Goal: Task Accomplishment & Management: Manage account settings

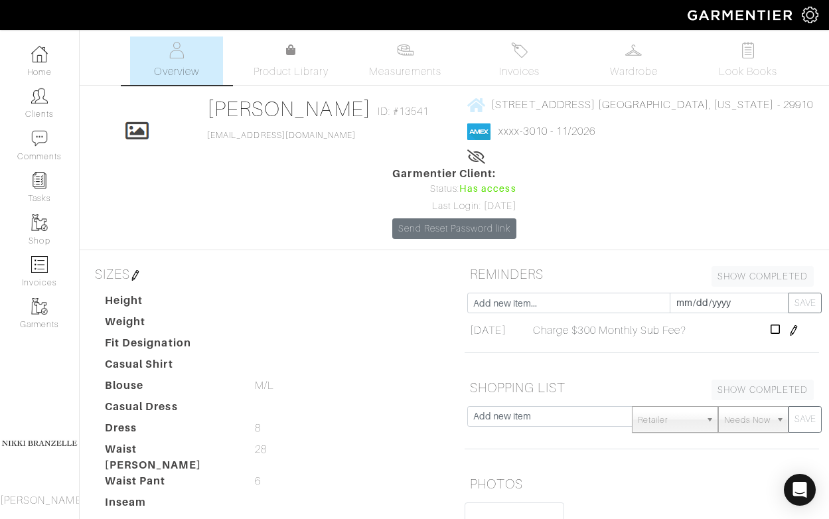
scroll to position [247, 0]
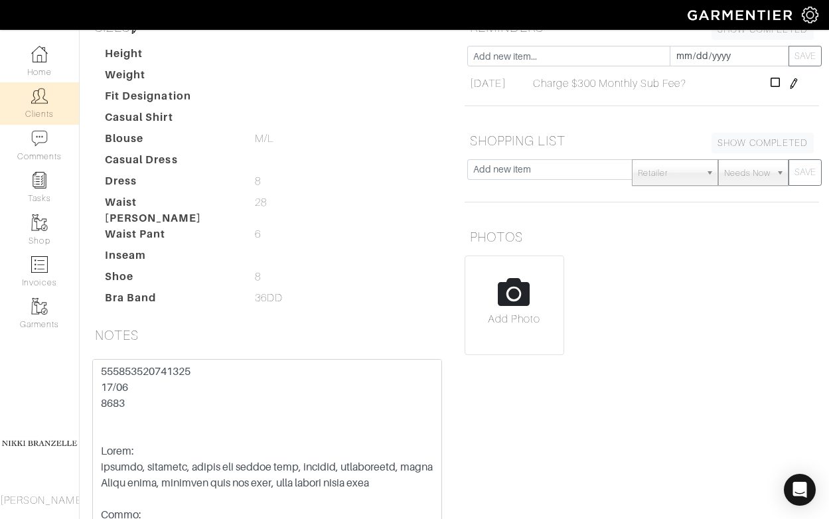
click at [56, 95] on link "Clients" at bounding box center [39, 103] width 79 height 42
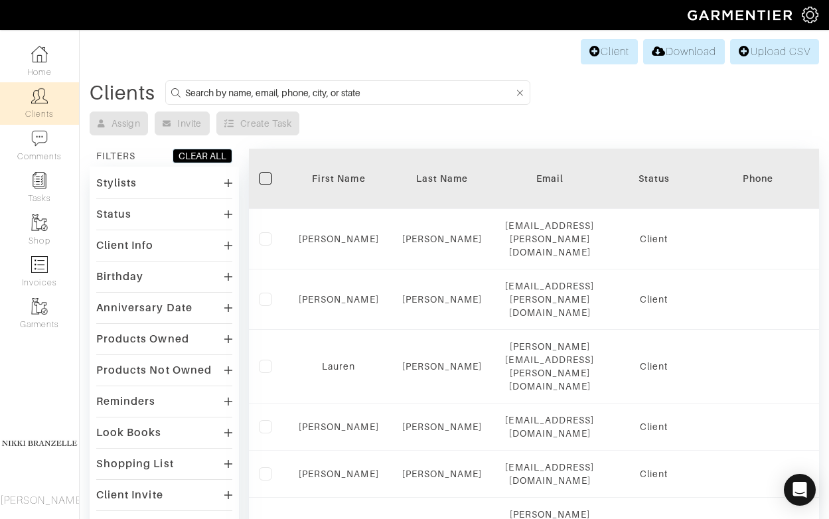
click at [270, 95] on input at bounding box center [349, 92] width 329 height 17
type input "oby"
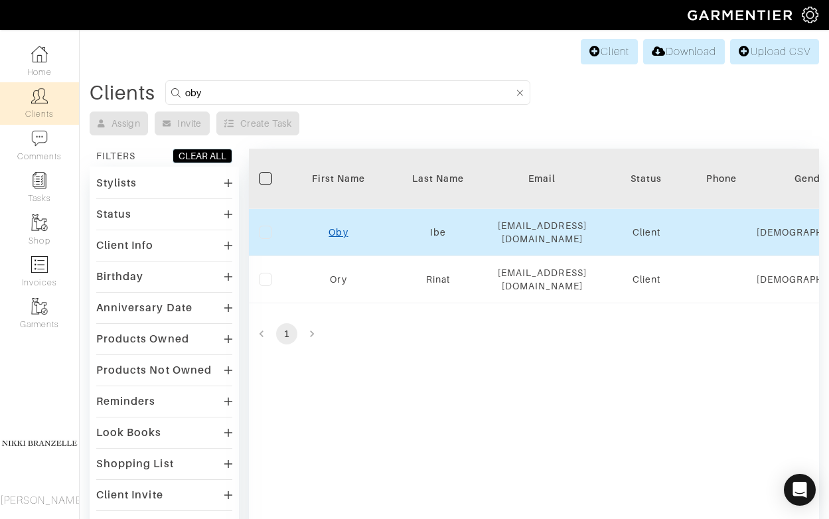
click at [339, 229] on link "Oby" at bounding box center [338, 232] width 19 height 11
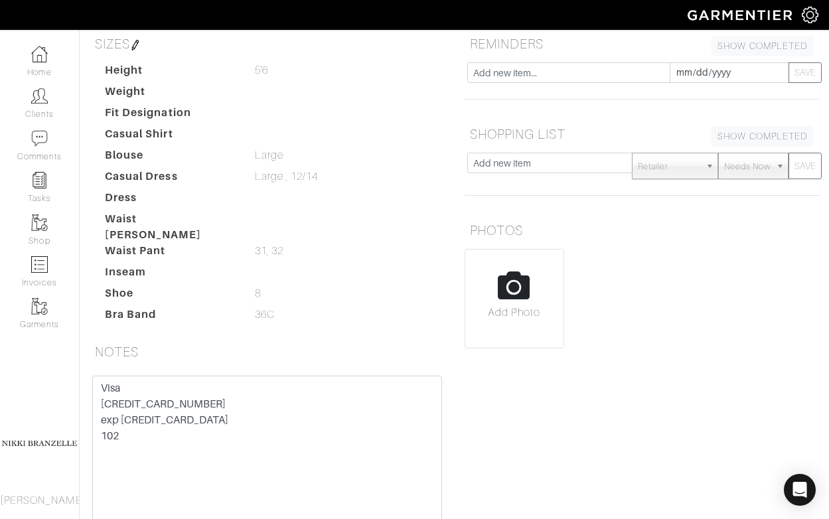
scroll to position [286, 0]
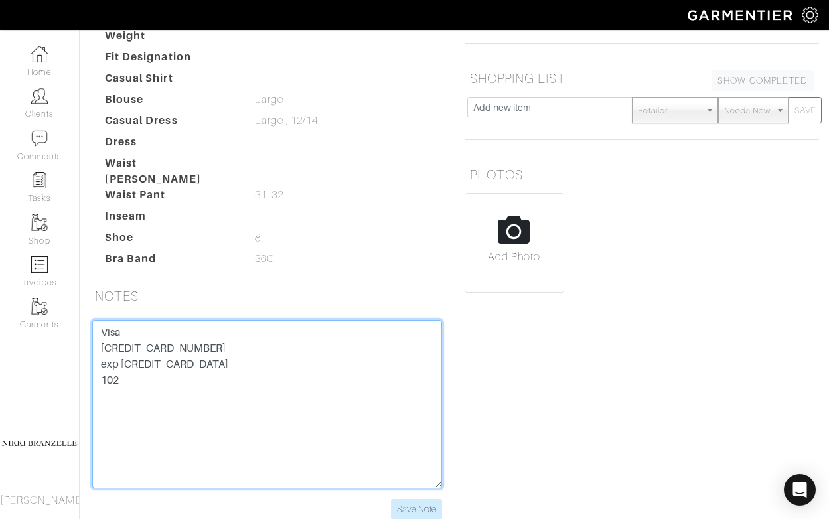
click at [193, 320] on textarea "Visa 4147 2026 6239 7817 exp 02/29 102" at bounding box center [267, 404] width 350 height 169
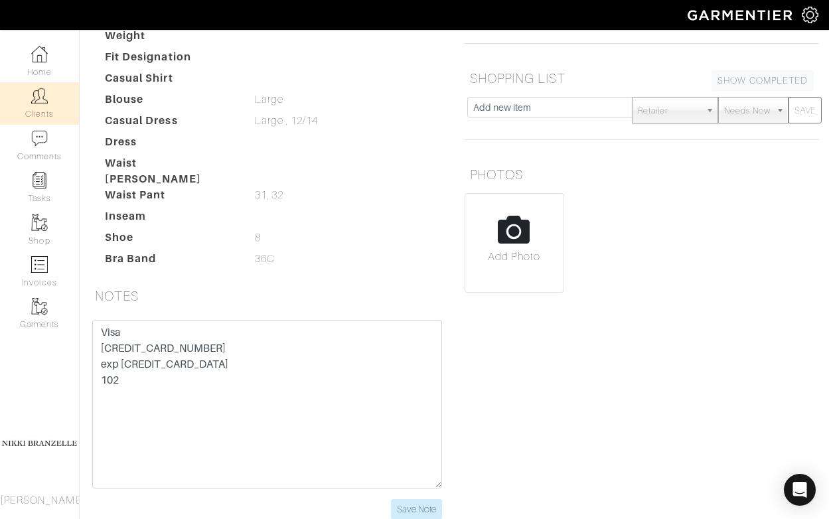
click at [48, 104] on link "Clients" at bounding box center [39, 103] width 79 height 42
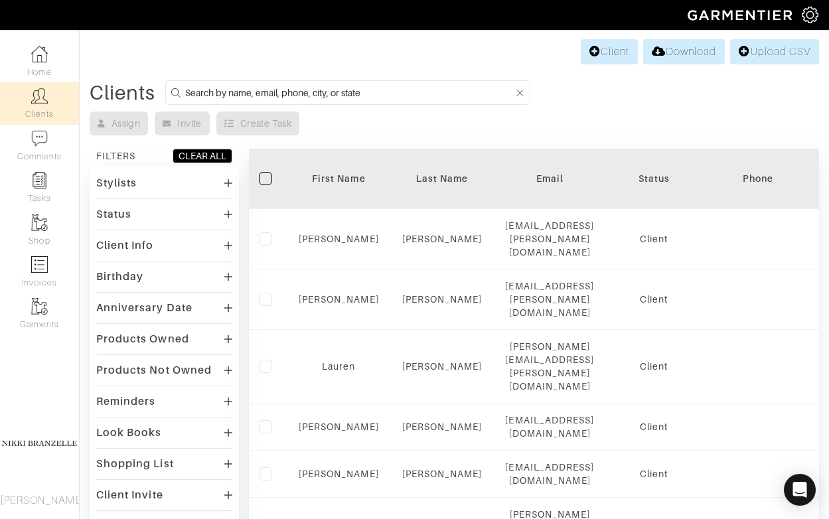
click at [285, 92] on input at bounding box center [349, 92] width 329 height 17
type input "leslie"
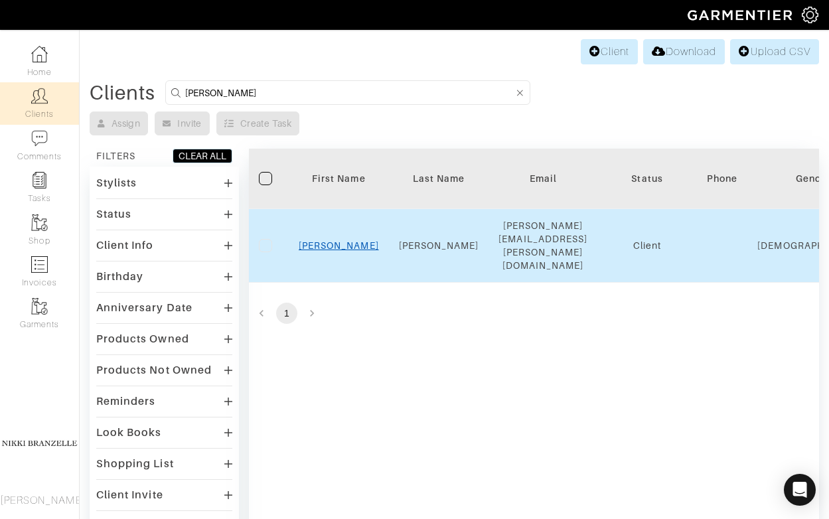
click at [330, 240] on link "Leslie" at bounding box center [339, 245] width 80 height 11
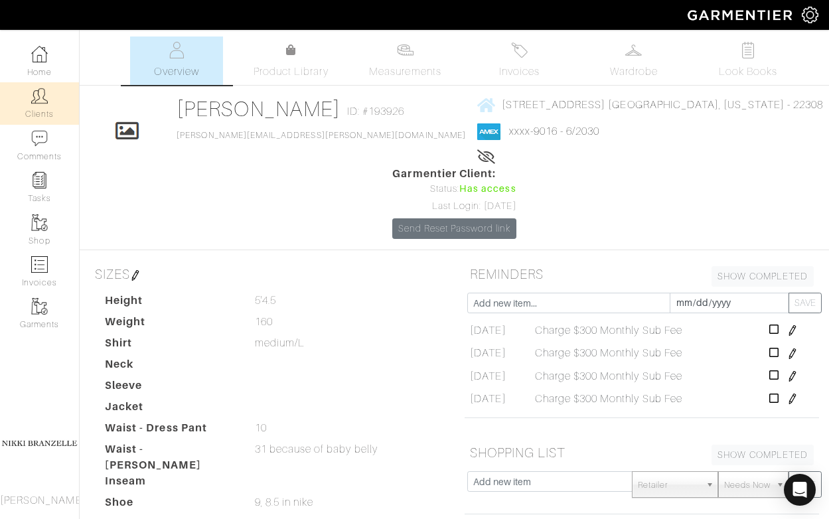
click at [53, 114] on link "Clients" at bounding box center [39, 103] width 79 height 42
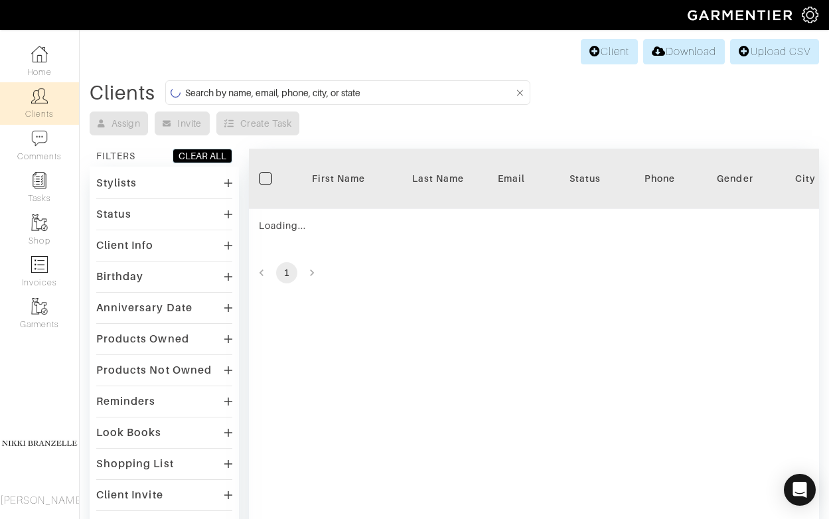
click at [312, 87] on input at bounding box center [349, 92] width 329 height 17
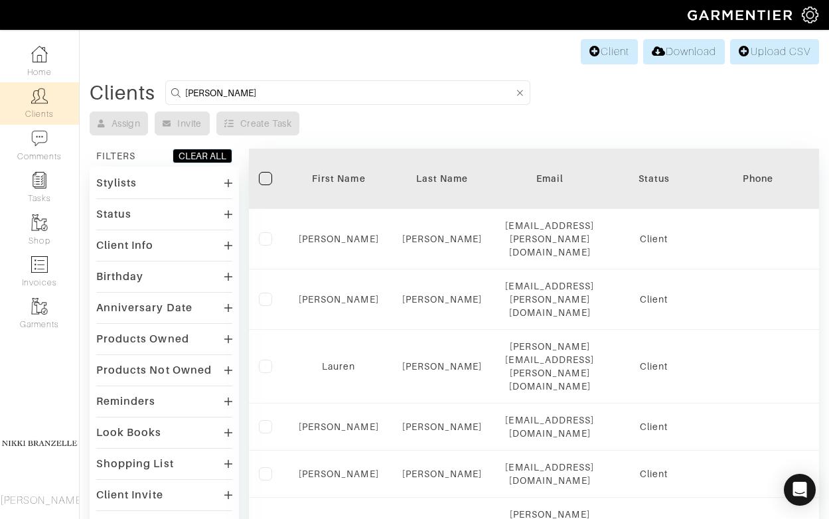
type input "sonia"
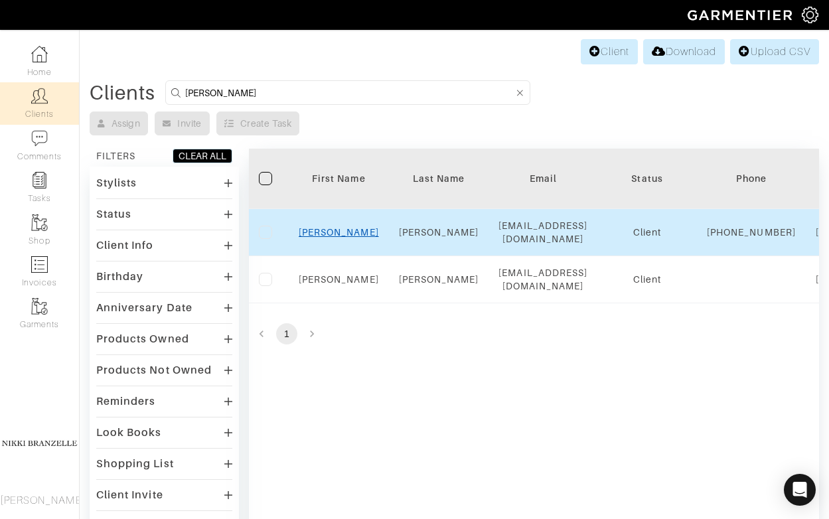
click at [342, 237] on link "Sonia" at bounding box center [339, 232] width 80 height 11
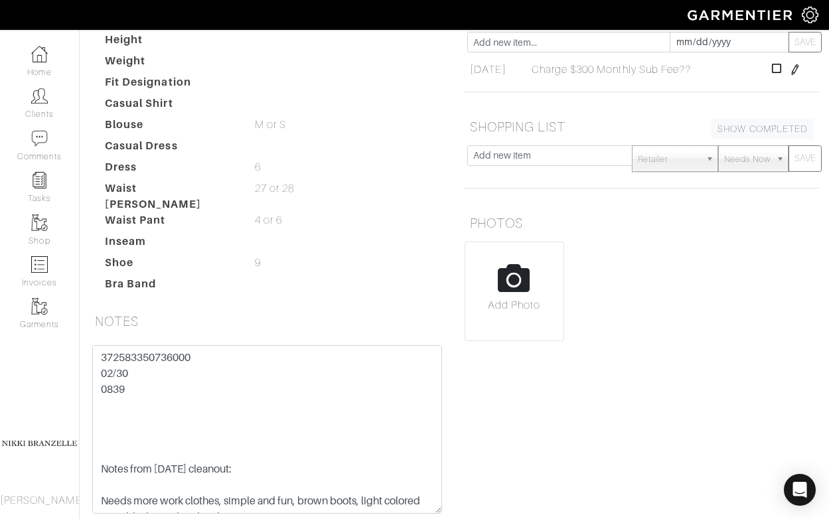
scroll to position [286, 0]
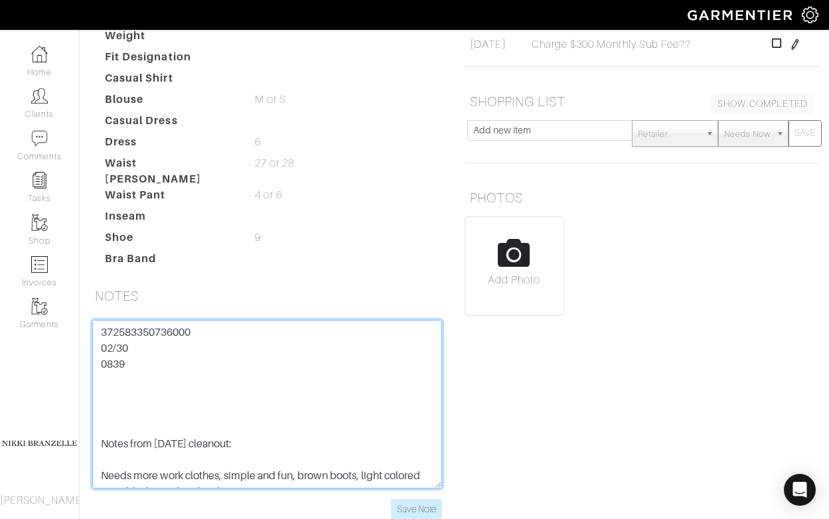
click at [177, 320] on textarea "372583350736000 02/30 0839 Notes from 8/22/22 cleanout: Needs more work clothes…" at bounding box center [267, 404] width 350 height 169
